Goal: Task Accomplishment & Management: Use online tool/utility

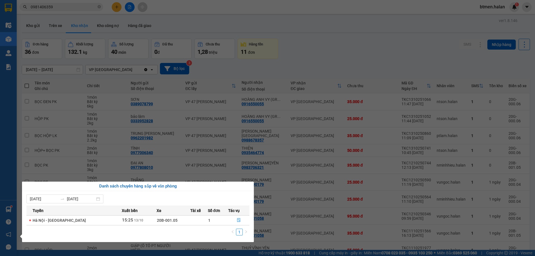
click at [251, 44] on section "Kết quả tìm kiếm ( 234 ) Bộ lọc Mã ĐH Trạng thái Món hàng Thu hộ Tổng cước Chưa…" at bounding box center [267, 128] width 535 height 256
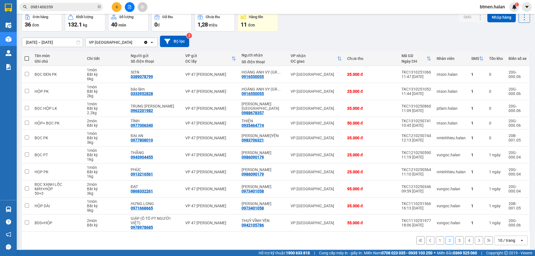
click at [465, 236] on button "4" at bounding box center [469, 240] width 8 height 8
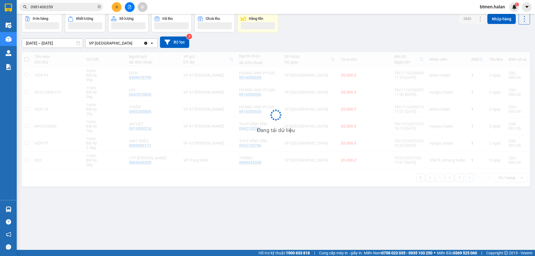
scroll to position [26, 0]
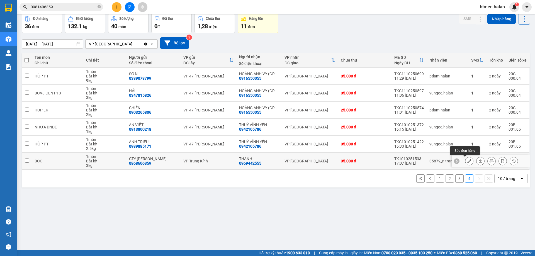
click at [467, 162] on icon at bounding box center [469, 161] width 4 height 4
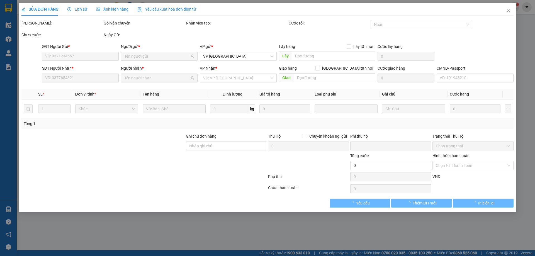
type input "0868606359"
type input "CTY LÝ GIA VIÊN"
type input "0969442555"
type input "THANH"
type input "0"
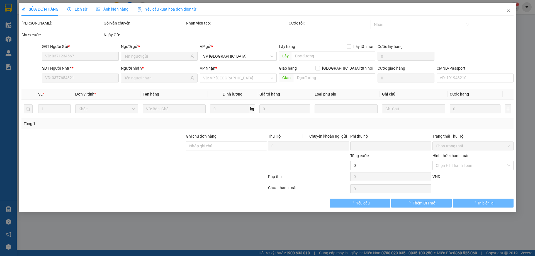
type input "35.000"
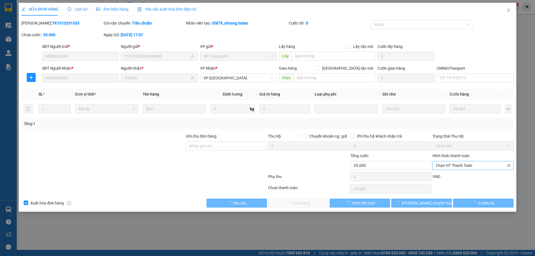
drag, startPoint x: 460, startPoint y: 163, endPoint x: 459, endPoint y: 165, distance: 3.0
click at [460, 163] on span "Chọn HT Thanh Toán" at bounding box center [472, 165] width 74 height 8
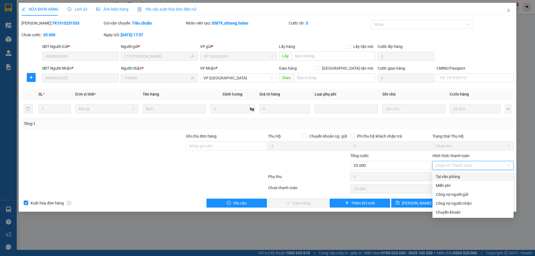
click at [453, 175] on div "Tại văn phòng" at bounding box center [472, 176] width 74 height 6
type input "0"
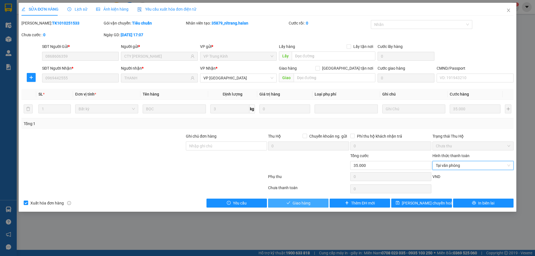
click at [319, 202] on button "Giao hàng" at bounding box center [298, 203] width 60 height 9
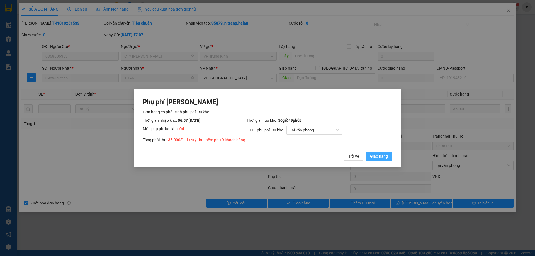
click at [378, 155] on span "Giao hàng" at bounding box center [379, 156] width 18 height 6
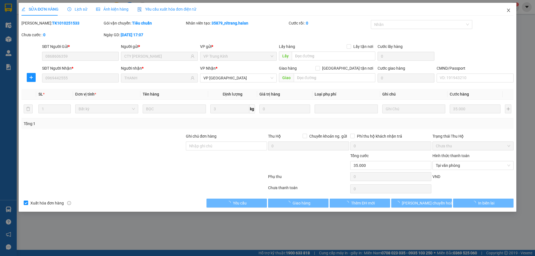
click at [504, 11] on span "Close" at bounding box center [508, 11] width 16 height 16
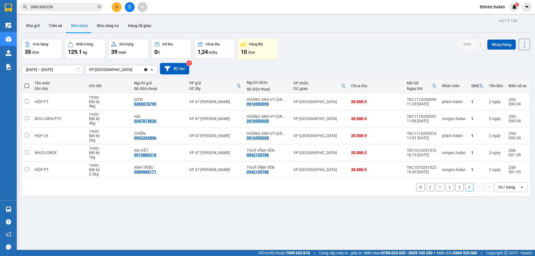
click at [455, 186] on button "3" at bounding box center [459, 187] width 8 height 8
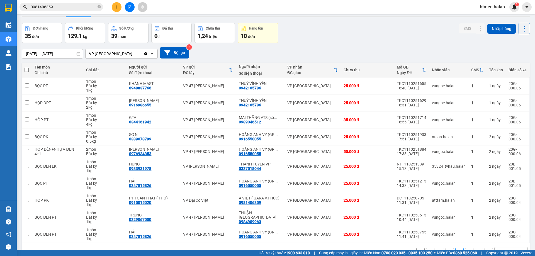
scroll to position [32, 0]
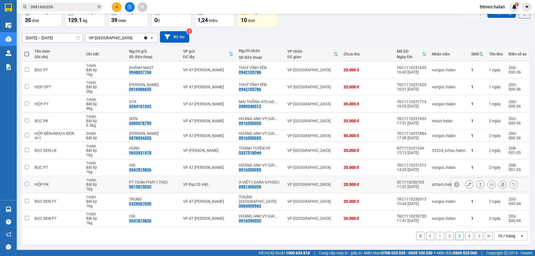
click at [467, 184] on button at bounding box center [469, 185] width 8 height 10
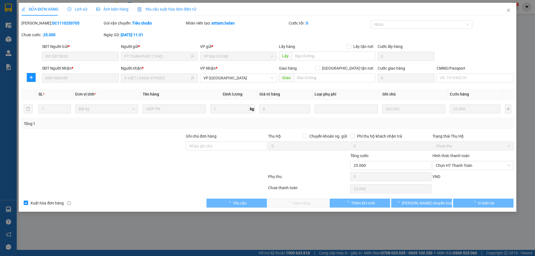
type input "0915015020"
type input "PT TOÀN PHÁT ( THỌ)"
type input "0981406359"
type input "A VIỆT ( GARA V.PHÚC)"
type input "0"
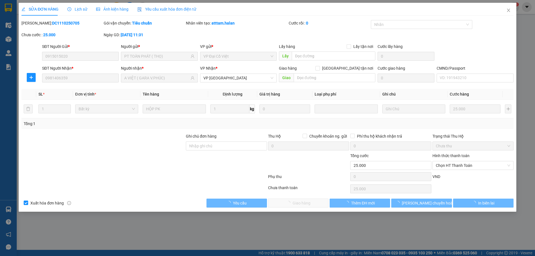
type input "25.000"
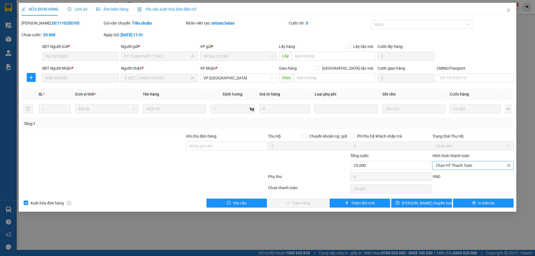
click at [459, 165] on span "Chọn HT Thanh Toán" at bounding box center [472, 165] width 74 height 8
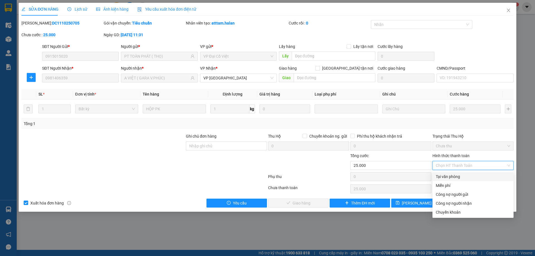
click at [452, 173] on div "Tại văn phòng" at bounding box center [472, 176] width 81 height 9
type input "0"
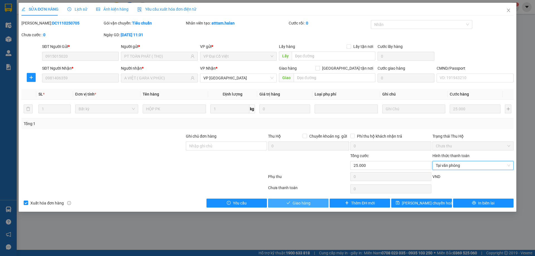
click at [309, 206] on span "Giao hàng" at bounding box center [301, 203] width 18 height 6
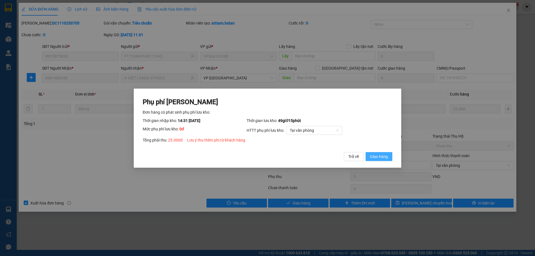
click at [391, 156] on button "Giao hàng" at bounding box center [378, 156] width 27 height 9
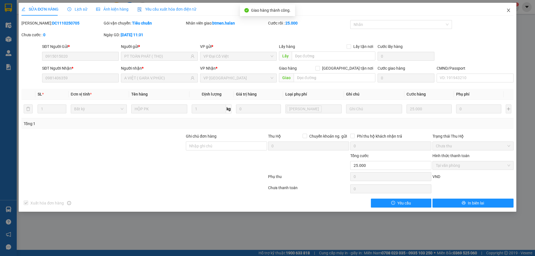
click at [509, 12] on icon "close" at bounding box center [507, 10] width 3 height 3
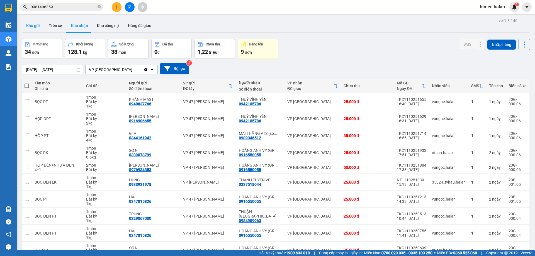
click at [30, 24] on button "Kho gửi" at bounding box center [33, 25] width 23 height 13
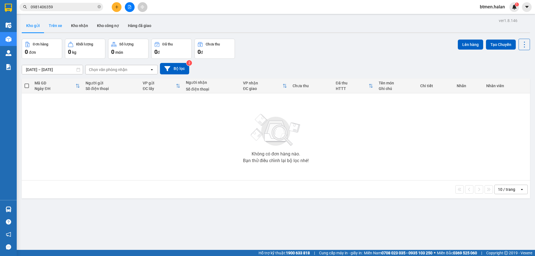
click at [60, 24] on button "Trên xe" at bounding box center [55, 25] width 22 height 13
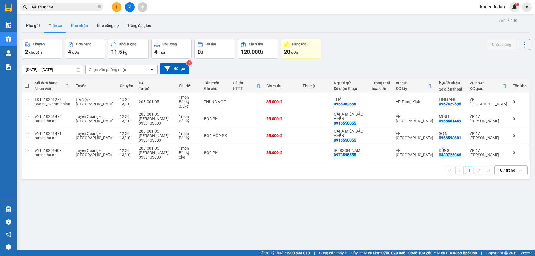
click at [73, 24] on button "Kho nhận" at bounding box center [80, 25] width 26 height 13
type input "15/08/2025 – 13/10/2025"
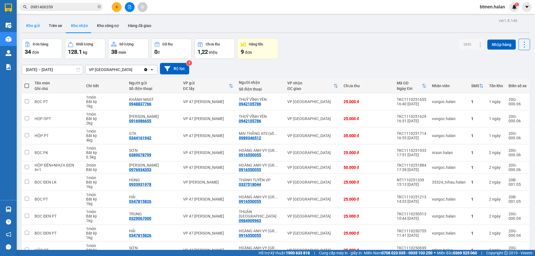
click at [38, 22] on button "Kho gửi" at bounding box center [33, 25] width 23 height 13
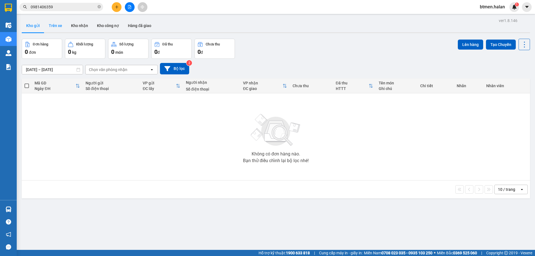
click at [49, 29] on button "Trên xe" at bounding box center [55, 25] width 22 height 13
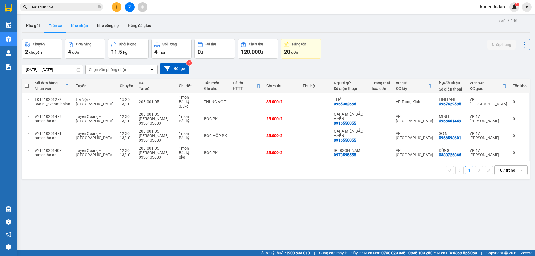
click at [77, 29] on button "Kho nhận" at bounding box center [80, 25] width 26 height 13
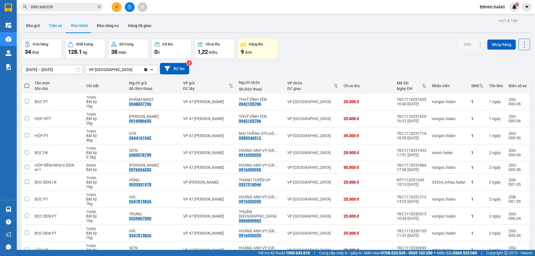
click at [53, 26] on button "Trên xe" at bounding box center [55, 25] width 22 height 13
type input "05/02/2012 – 13/10/2025"
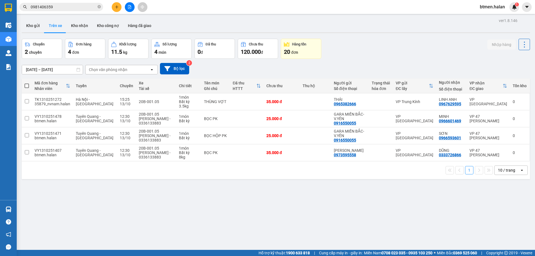
click at [82, 6] on input "0981406359" at bounding box center [64, 7] width 66 height 6
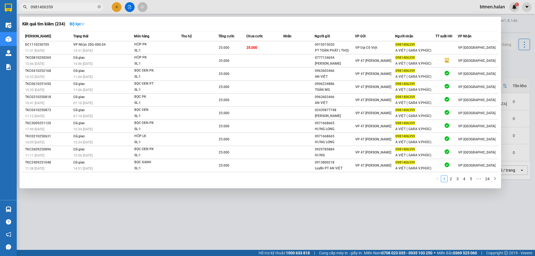
click at [82, 6] on input "0981406359" at bounding box center [64, 7] width 66 height 6
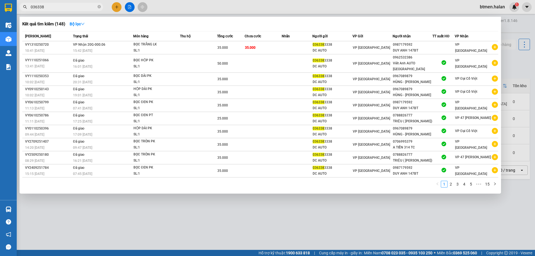
type input "036338"
click at [378, 214] on div at bounding box center [267, 128] width 535 height 256
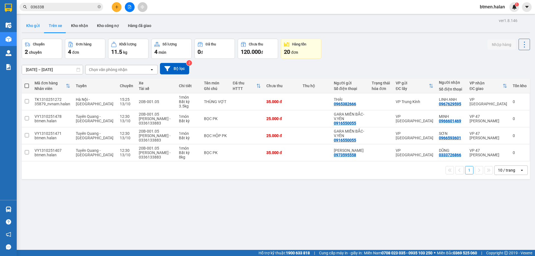
click at [39, 24] on button "Kho gửi" at bounding box center [33, 25] width 23 height 13
